Goal: Transaction & Acquisition: Subscribe to service/newsletter

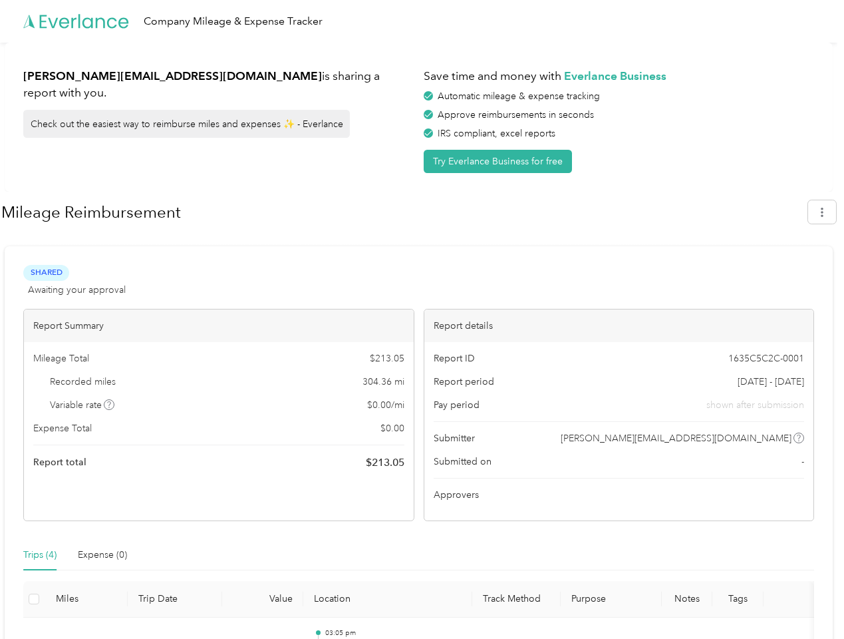
click at [424, 319] on div "Report details" at bounding box center [619, 325] width 390 height 33
click at [422, 21] on div "Company Mileage & Expense Tracker" at bounding box center [418, 21] width 837 height 43
click at [500, 161] on button "Try Everlance Business for free" at bounding box center [498, 161] width 148 height 23
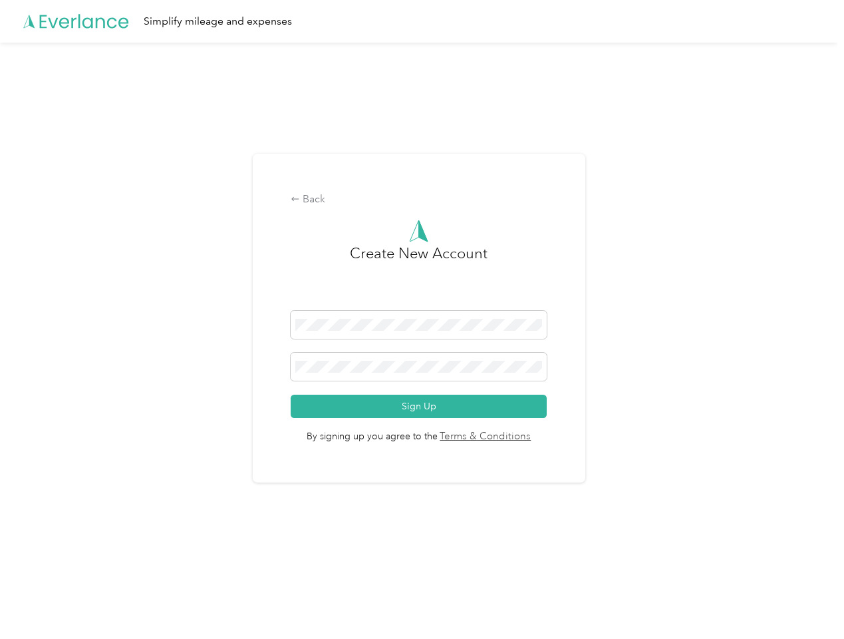
click at [404, 212] on div "Back Create New Account Sign Up By signing up you agree to the Terms & Conditio…" at bounding box center [419, 318] width 333 height 329
click at [829, 212] on div "Back Create New Account Sign Up By signing up you agree to the Terms & Conditio…" at bounding box center [418, 324] width 837 height 562
click at [110, 404] on div "Back Create New Account Sign Up By signing up you agree to the Terms & Conditio…" at bounding box center [418, 324] width 837 height 562
click at [524, 438] on link "Terms & Conditions" at bounding box center [485, 436] width 94 height 15
click at [40, 555] on div "Back Create New Account Sign Up By signing up you agree to the Terms & Conditio…" at bounding box center [418, 324] width 837 height 562
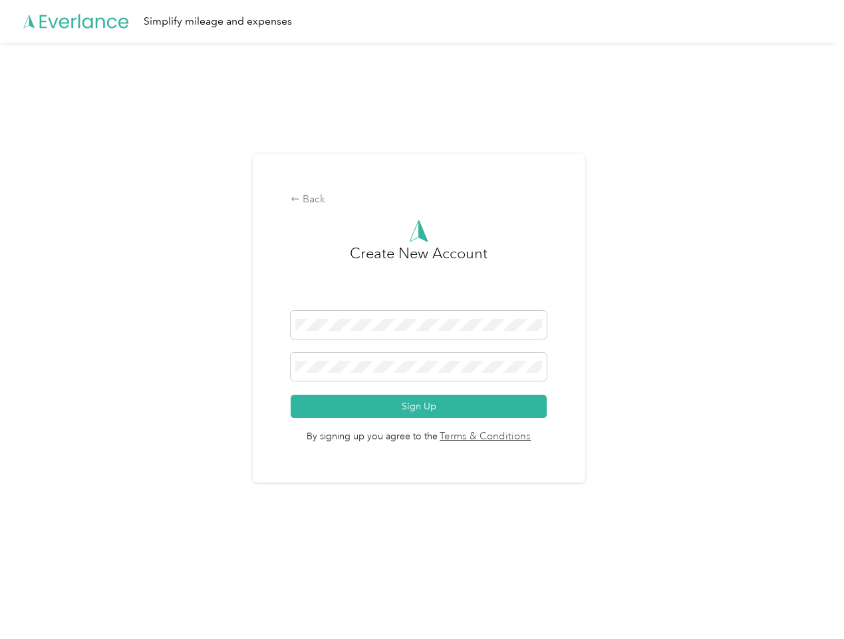
click at [102, 555] on div "Back Create New Account Sign Up By signing up you agree to the Terms & Conditio…" at bounding box center [418, 324] width 837 height 562
click at [34, 599] on div "Back Create New Account Sign Up By signing up you agree to the Terms & Conditio…" at bounding box center [418, 324] width 837 height 562
